Goal: Navigation & Orientation: Find specific page/section

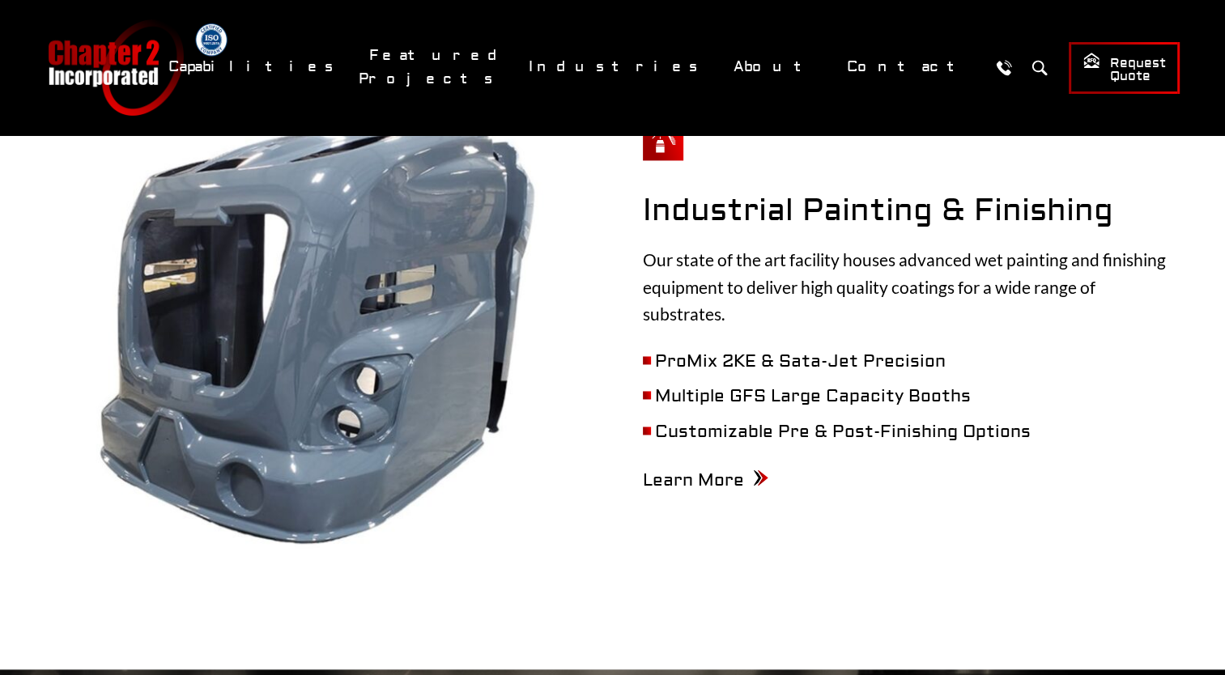
scroll to position [2417, 0]
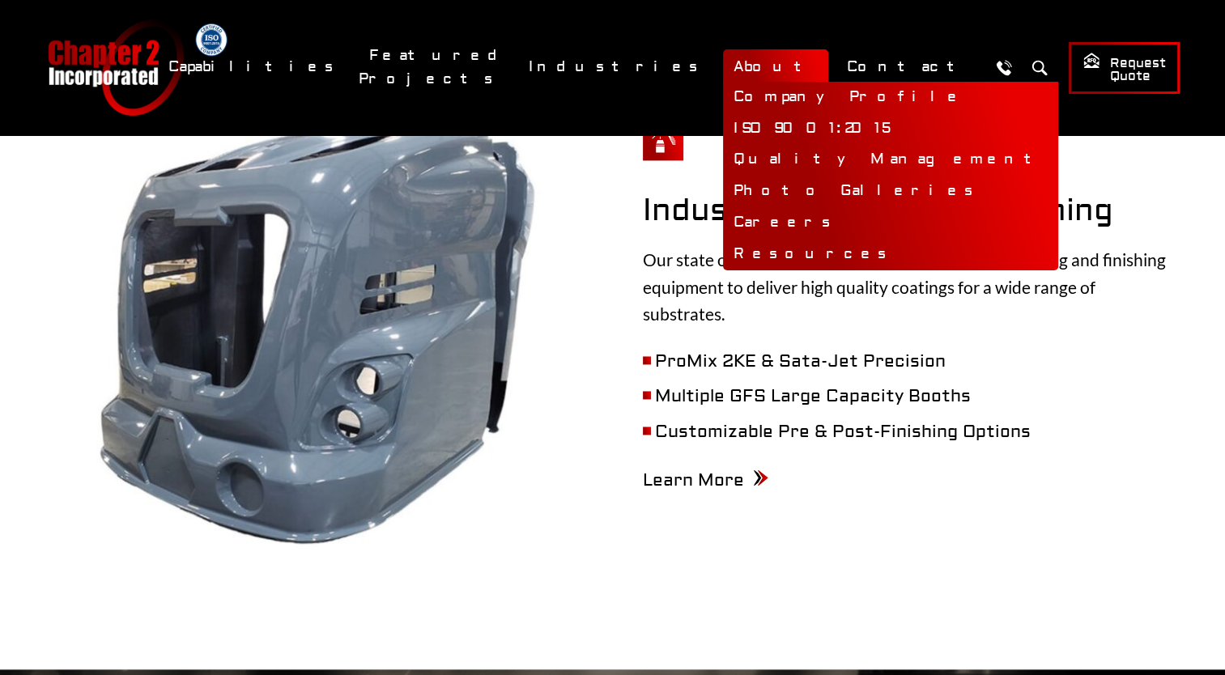
click at [811, 62] on link "About" at bounding box center [775, 66] width 105 height 35
click at [816, 104] on link "Company Profile" at bounding box center [890, 98] width 335 height 32
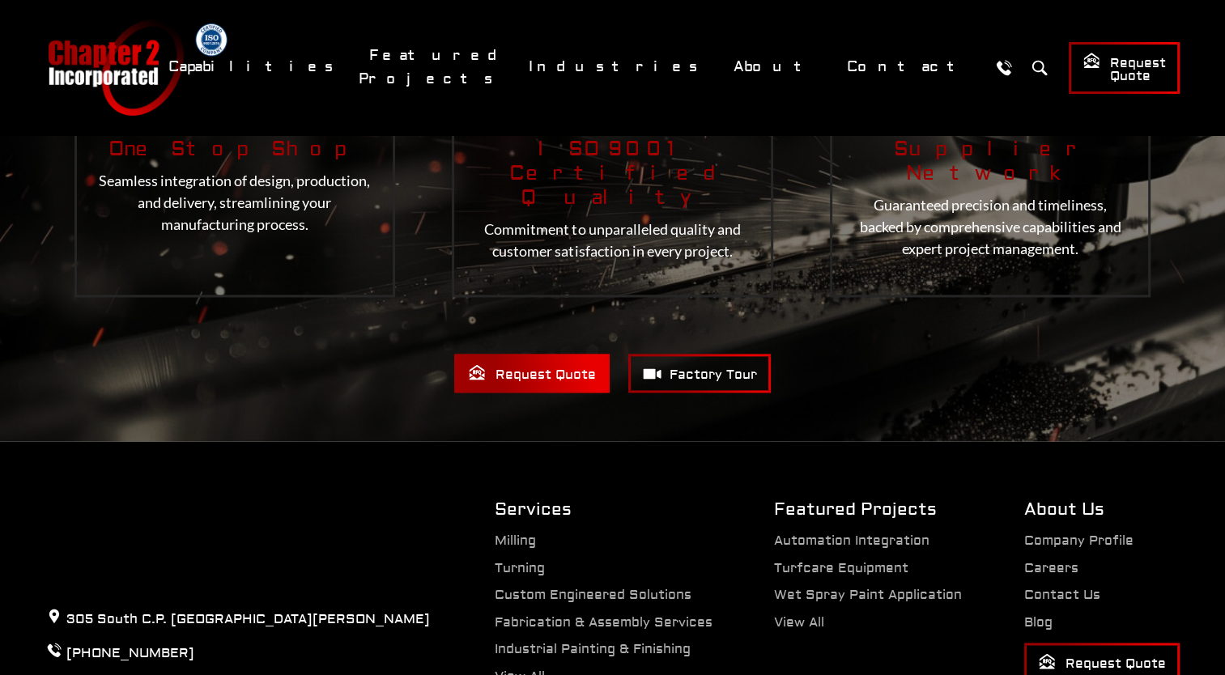
scroll to position [2337, 0]
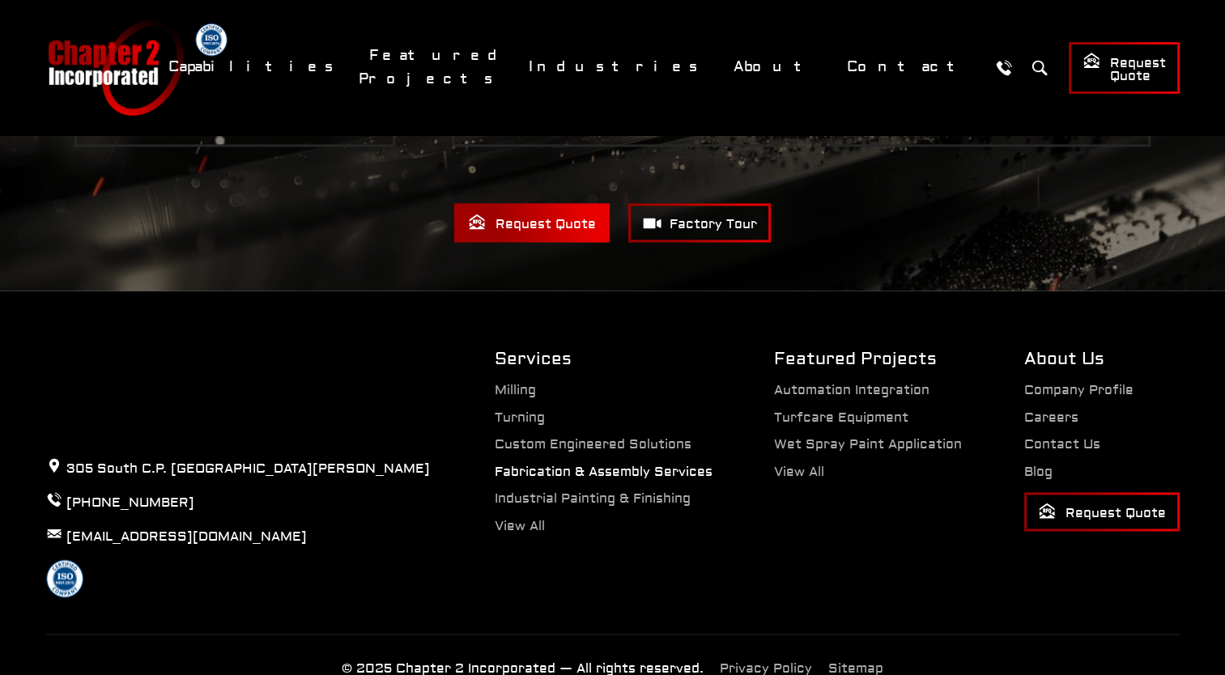
click at [653, 464] on link "Fabrication & Assembly Services" at bounding box center [604, 472] width 218 height 16
